Goal: Task Accomplishment & Management: Complete application form

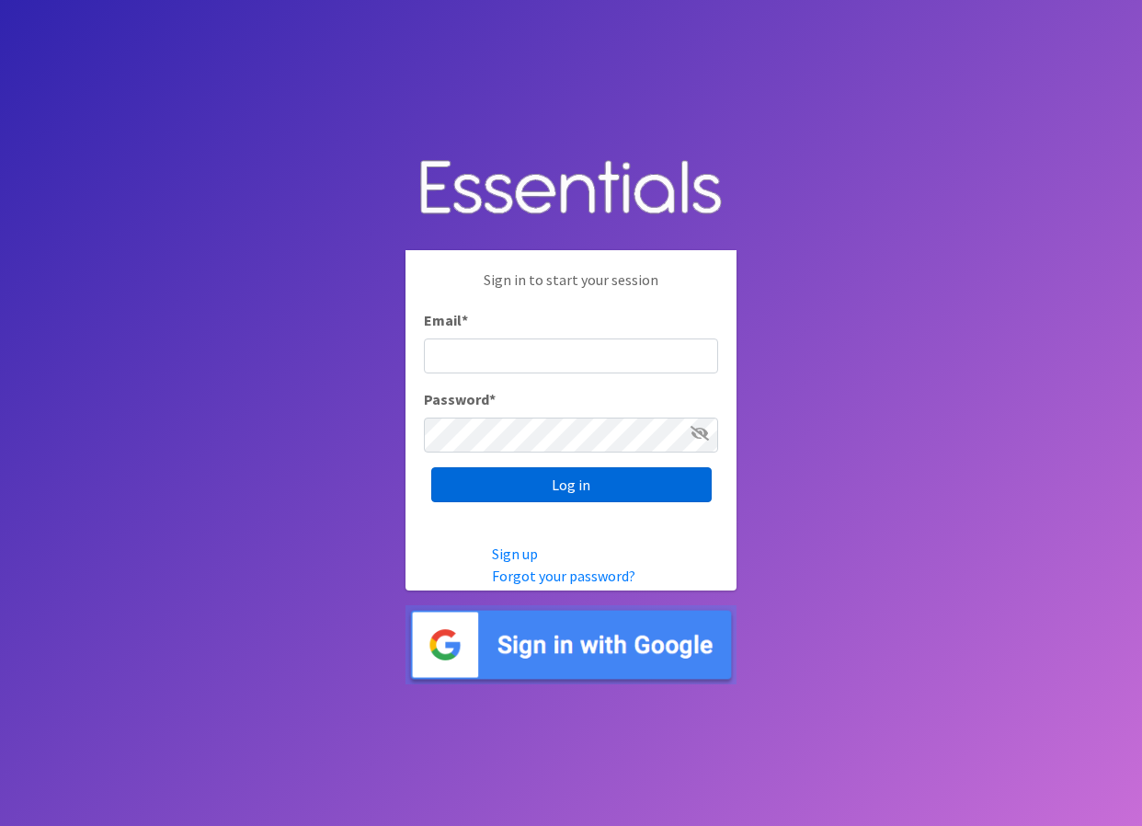
type input "Browne.Tammy@unionps.org"
click at [559, 495] on input "Log in" at bounding box center [571, 484] width 280 height 35
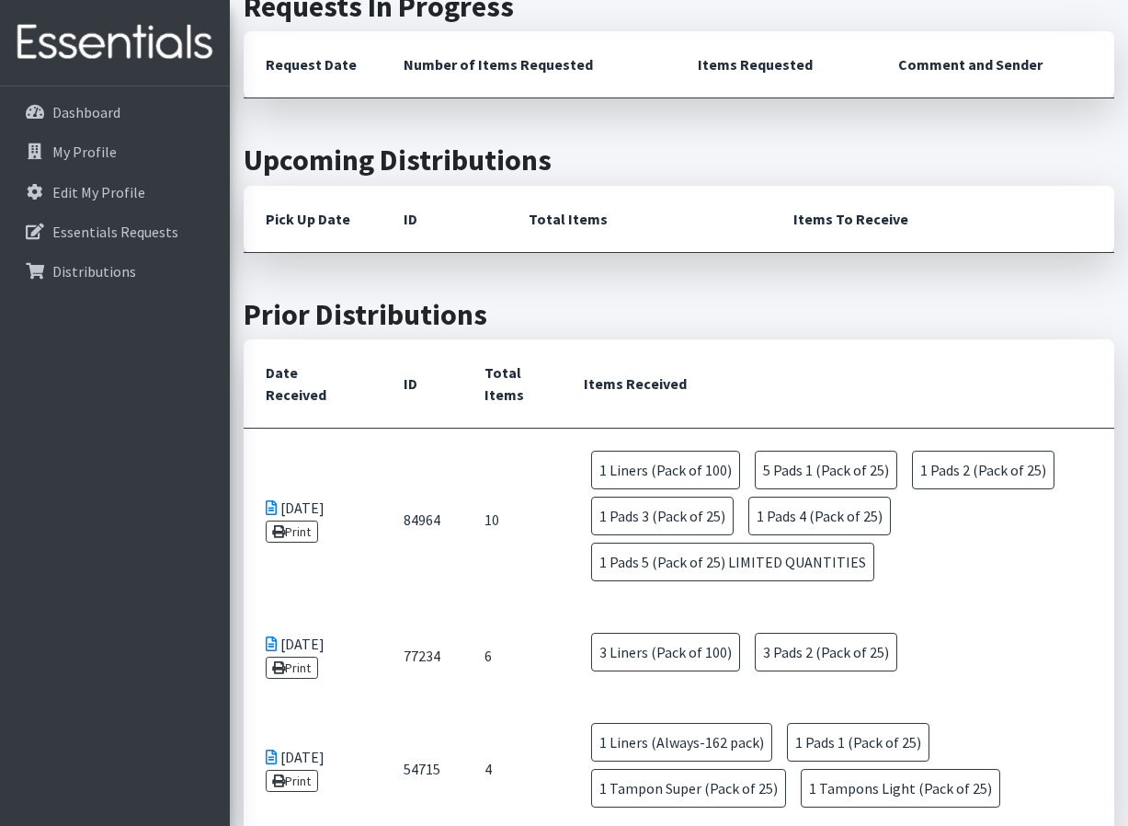
scroll to position [489, 0]
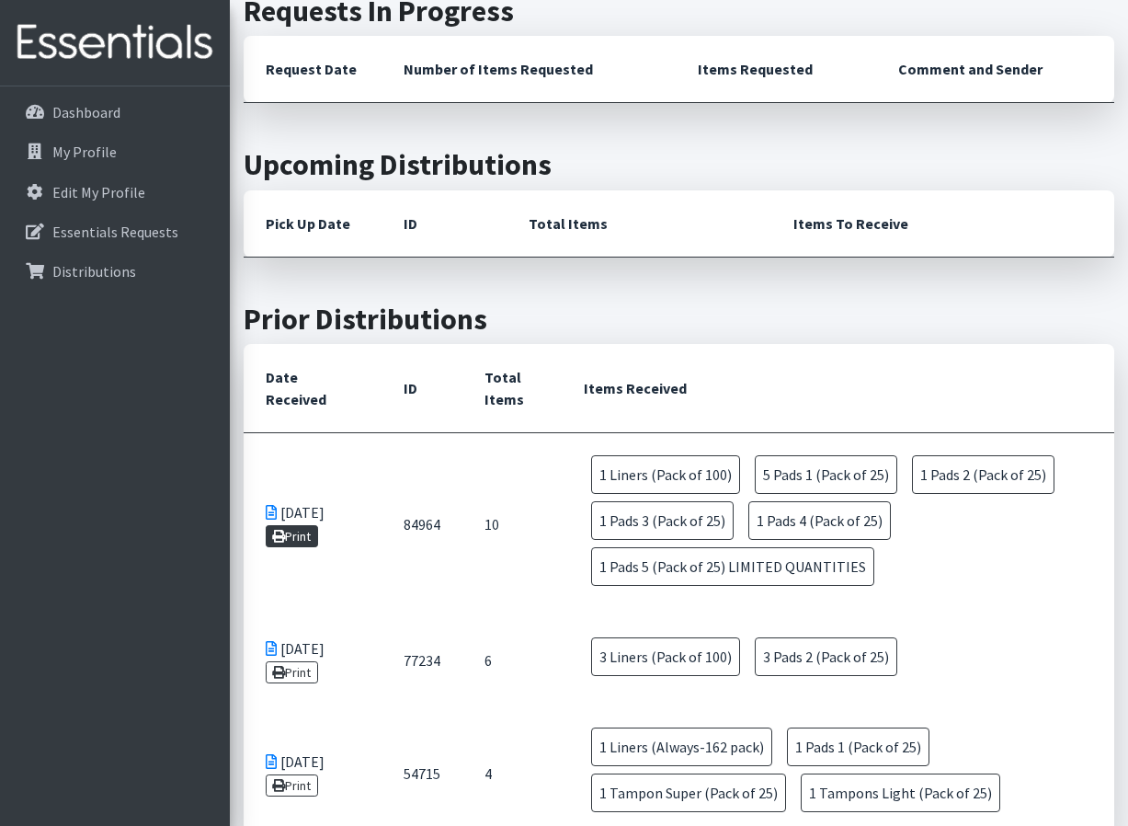
click at [310, 533] on link "Print" at bounding box center [292, 536] width 52 height 22
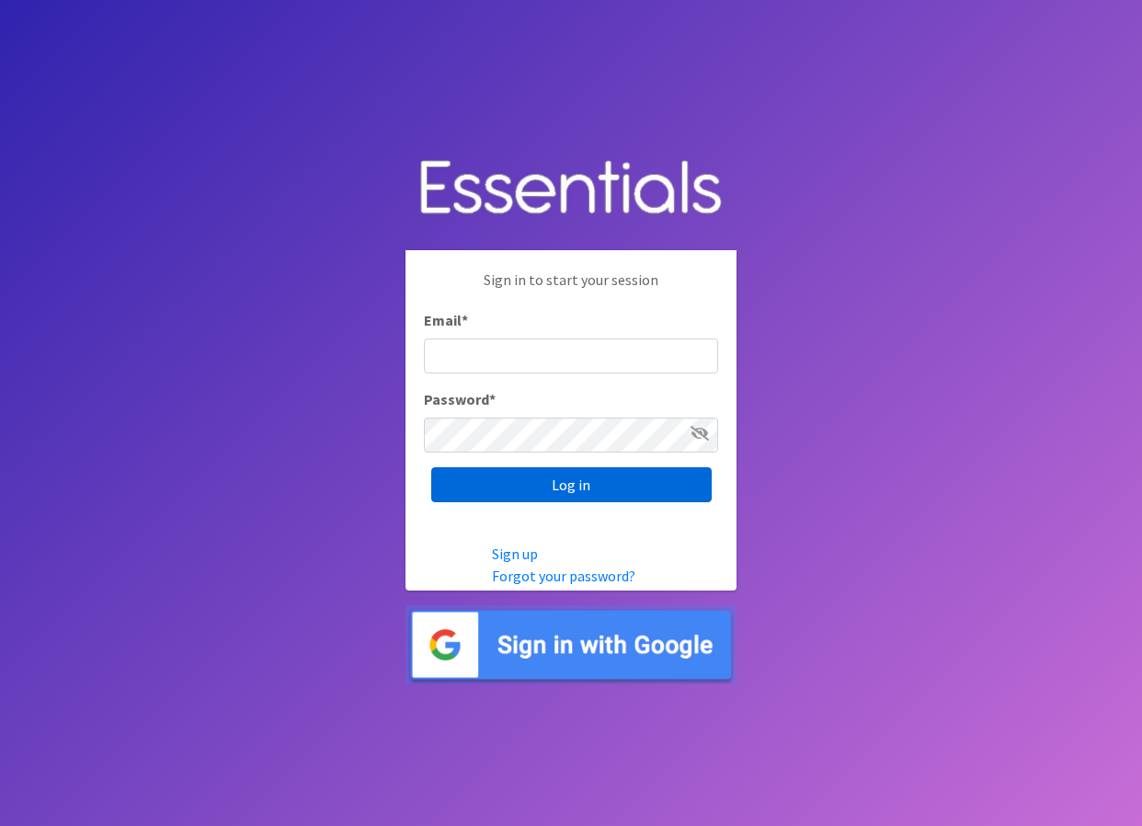
type input "Browne.Tammy@unionps.org"
click at [579, 487] on input "Log in" at bounding box center [571, 484] width 280 height 35
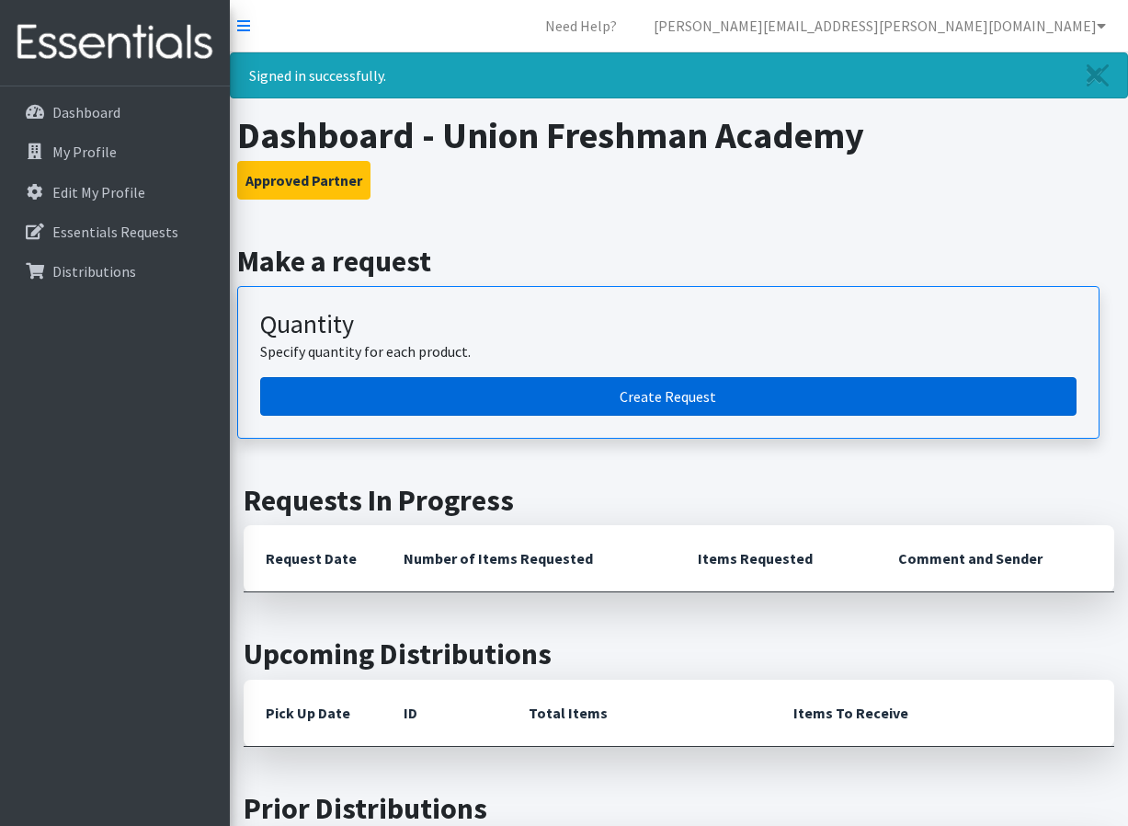
click at [670, 385] on link "Create Request" at bounding box center [668, 396] width 817 height 39
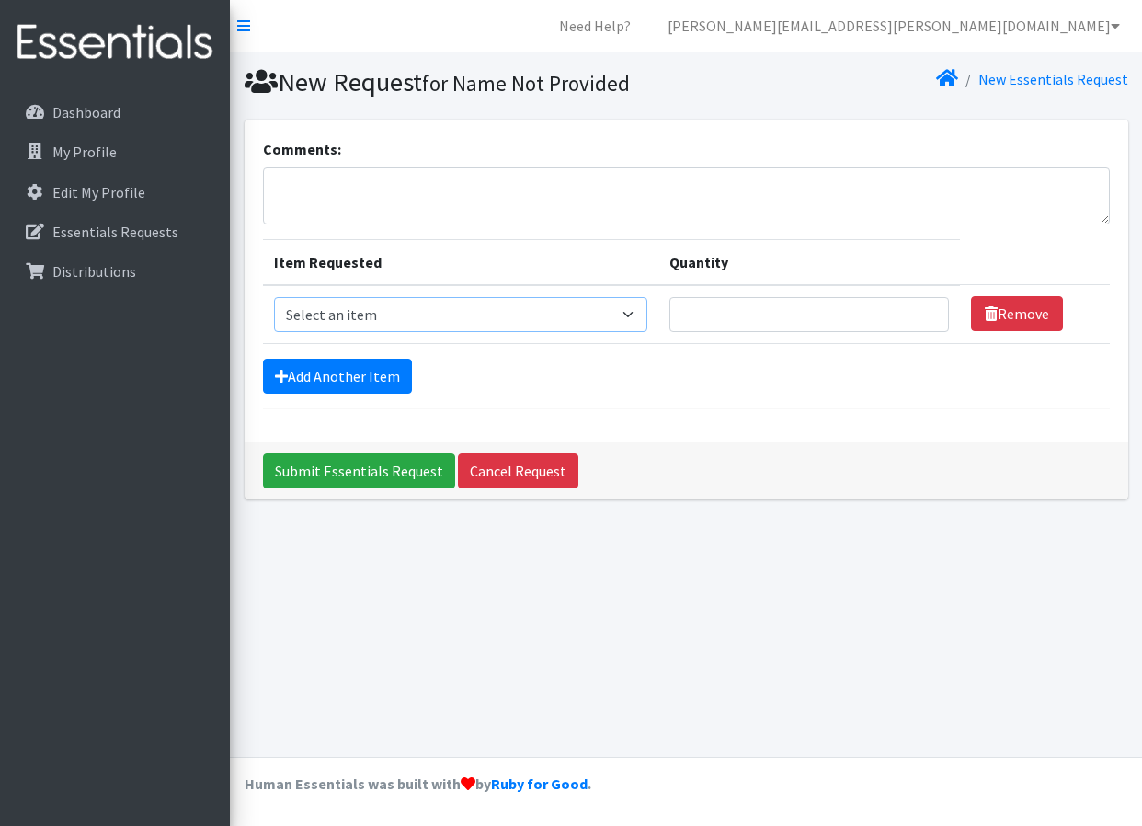
click at [629, 314] on select "Select an item Liners (Pack of 100) Makeup Bag (25) Pads 1 (Pack of 25) Pads 2 …" at bounding box center [460, 314] width 373 height 35
select select "14155"
click at [274, 297] on select "Select an item Liners (Pack of 100) Makeup Bag (25) Pads 1 (Pack of 25) Pads 2 …" at bounding box center [460, 314] width 373 height 35
click at [808, 309] on input "Quantity" at bounding box center [810, 314] width 280 height 35
type input "5"
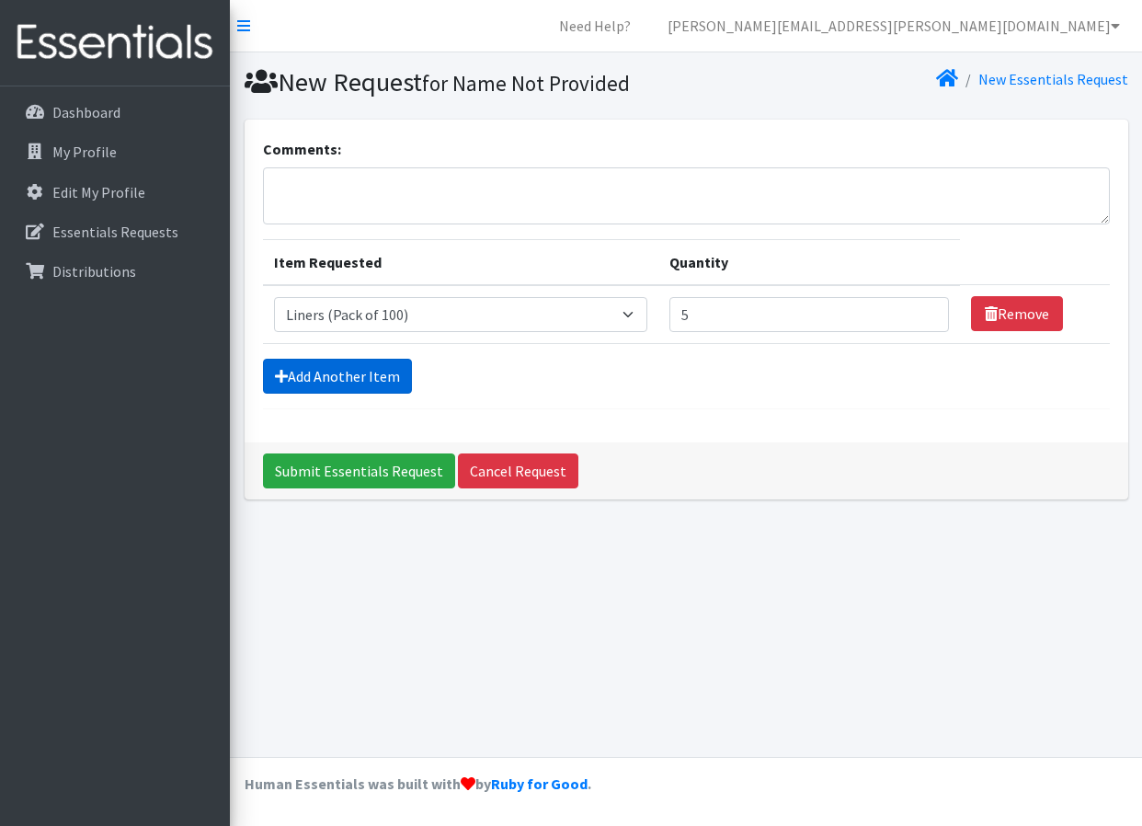
click at [353, 380] on link "Add Another Item" at bounding box center [337, 376] width 149 height 35
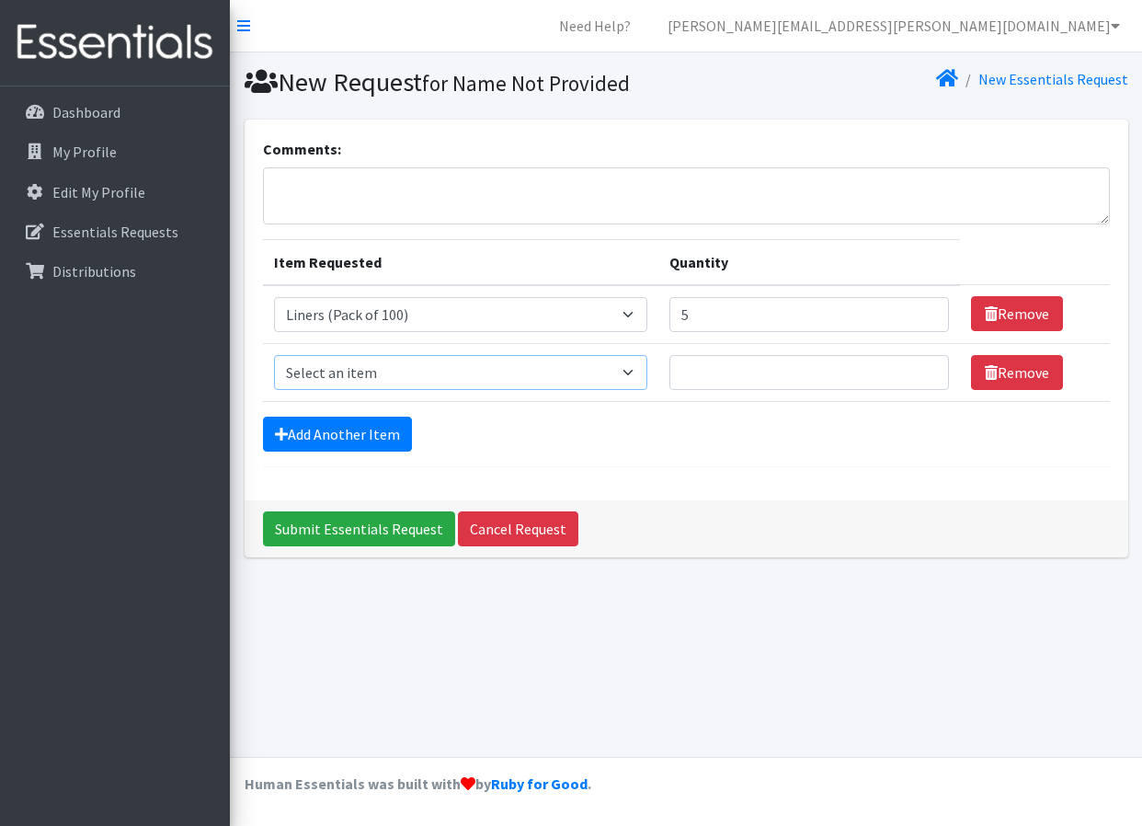
click at [635, 372] on select "Select an item Liners (Pack of 100) Makeup Bag (25) Pads 1 (Pack of 25) Pads 2 …" at bounding box center [460, 372] width 373 height 35
select select "13535"
click at [274, 355] on select "Select an item Liners (Pack of 100) Makeup Bag (25) Pads 1 (Pack of 25) Pads 2 …" at bounding box center [460, 372] width 373 height 35
click at [760, 374] on input "Quantity" at bounding box center [810, 372] width 280 height 35
type input "5"
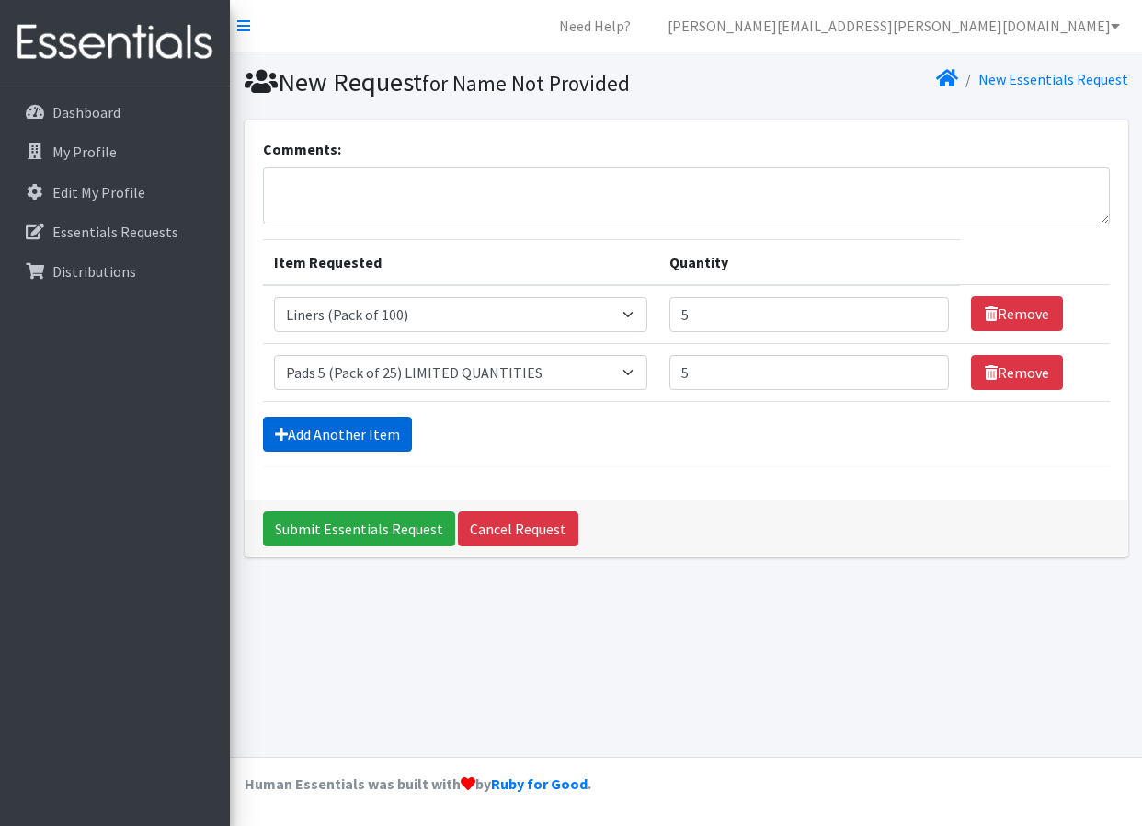
click at [330, 439] on link "Add Another Item" at bounding box center [337, 434] width 149 height 35
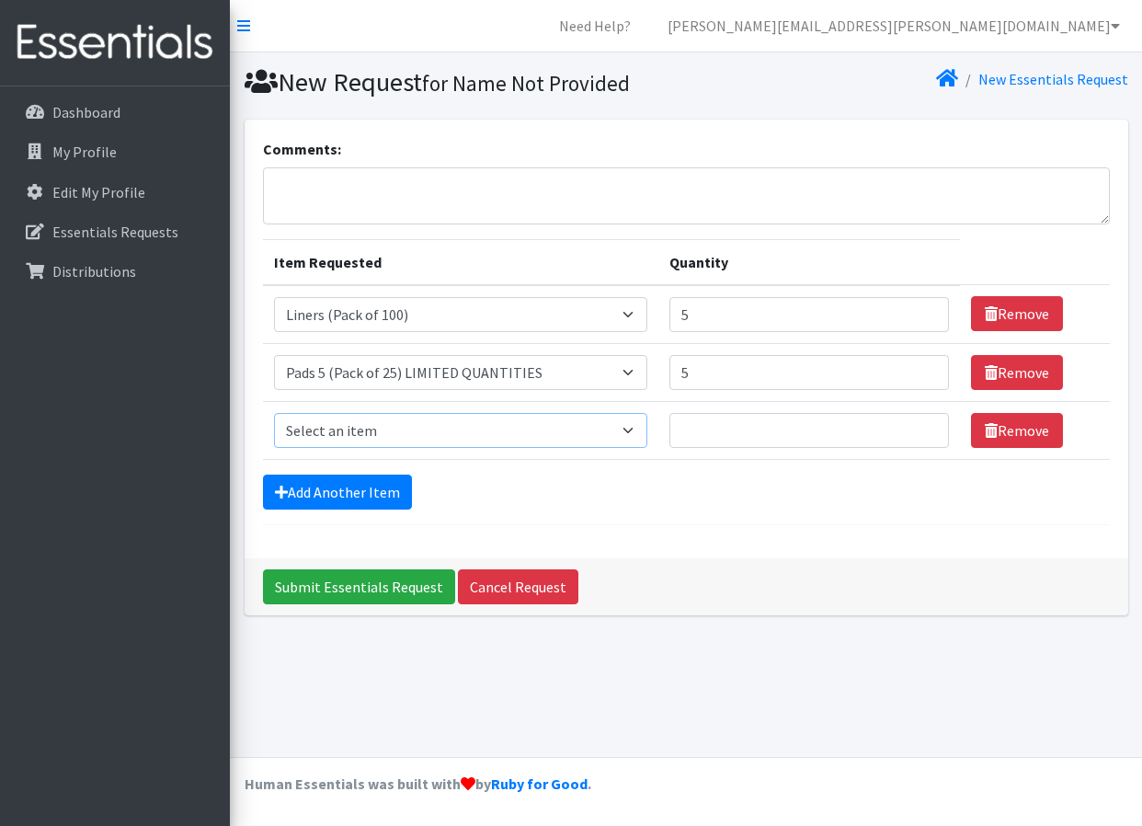
click at [415, 434] on select "Select an item Liners (Pack of 100) Makeup Bag (25) Pads 1 (Pack of 25) Pads 2 …" at bounding box center [460, 430] width 373 height 35
select select "13447"
click at [274, 413] on select "Select an item Liners (Pack of 100) Makeup Bag (25) Pads 1 (Pack of 25) Pads 2 …" at bounding box center [460, 430] width 373 height 35
click at [719, 433] on input "Quantity" at bounding box center [810, 430] width 280 height 35
type input "20"
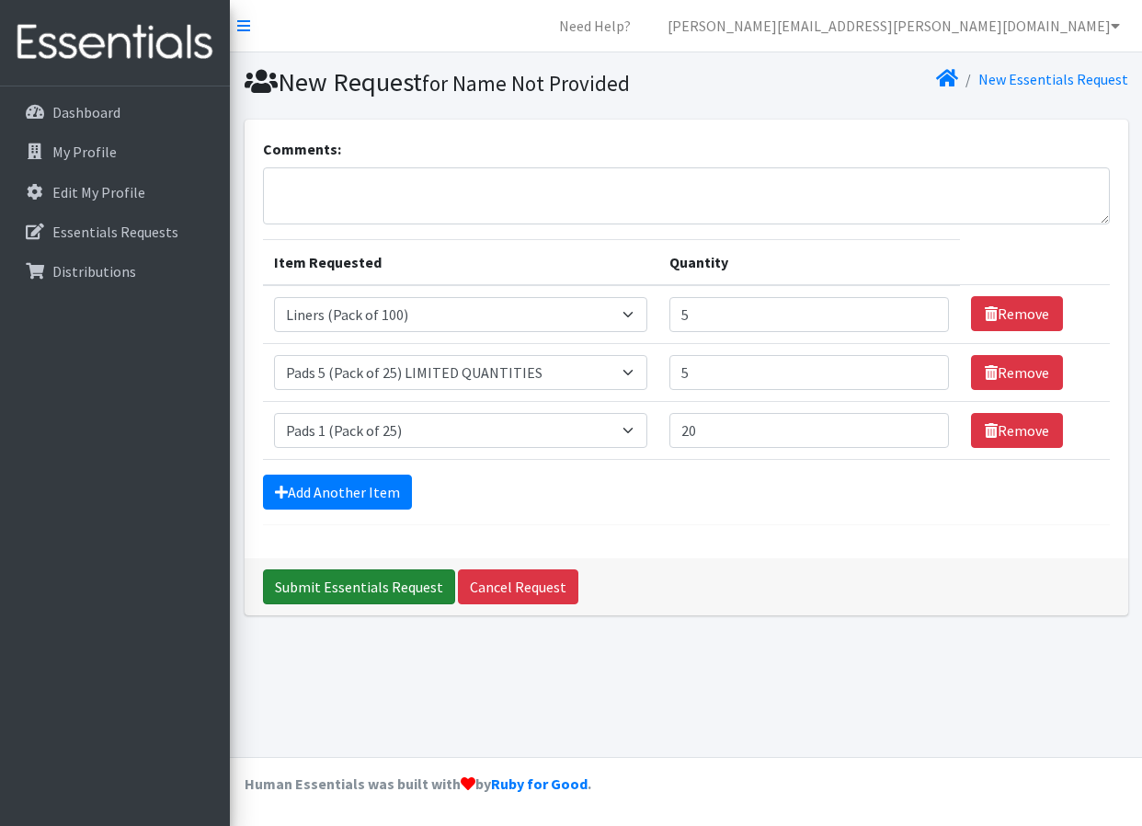
click at [341, 590] on input "Submit Essentials Request" at bounding box center [359, 586] width 192 height 35
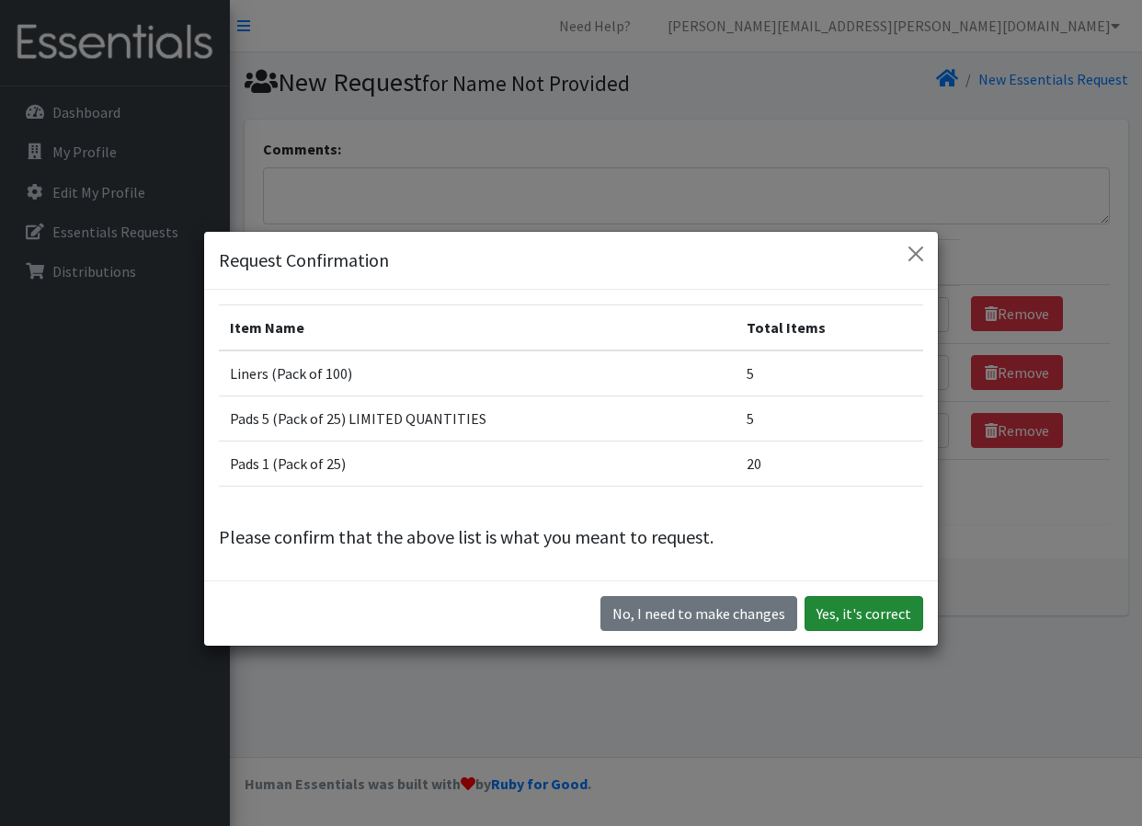
click at [869, 613] on button "Yes, it's correct" at bounding box center [864, 613] width 119 height 35
